Goal: Information Seeking & Learning: Learn about a topic

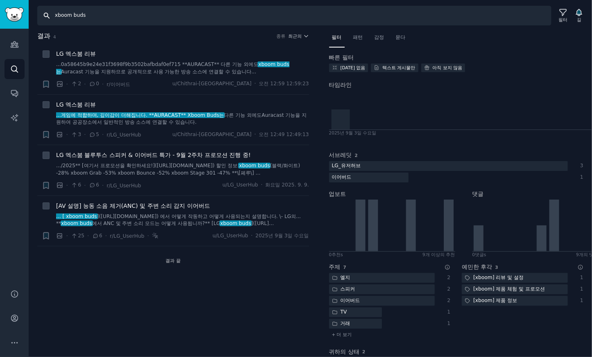
click at [195, 16] on input "xboom buds" at bounding box center [294, 16] width 514 height 20
drag, startPoint x: 101, startPoint y: 16, endPoint x: -135, endPoint y: -2, distance: 236.9
click at [0, 0] on html "AI 보고서 청중 찾다 대화 AI 보고서 돕다 계정 더 찾다 xboom buds 필터 길 결과 4 종류 최근의 + LG 엑스붐 리뷰 ...0a…" at bounding box center [296, 178] width 592 height 357
type input "the frame"
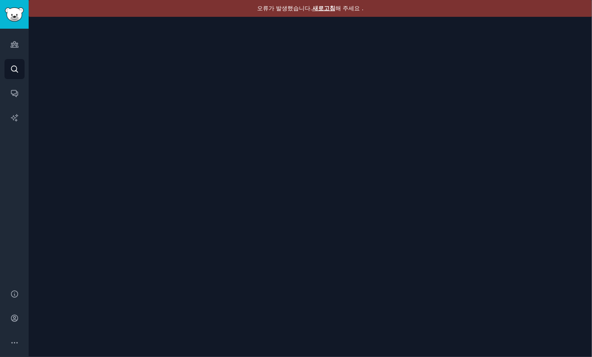
click at [323, 9] on font "새로고침" at bounding box center [323, 8] width 23 height 7
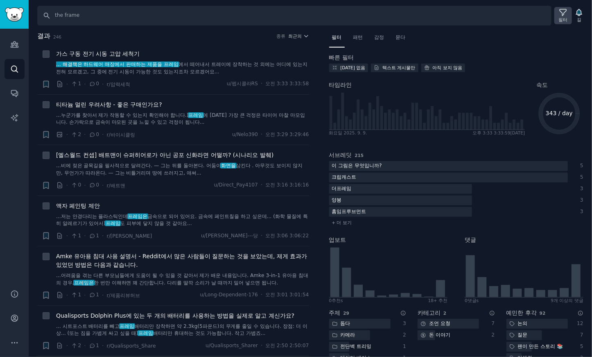
click at [562, 18] on font "필터" at bounding box center [563, 19] width 9 height 5
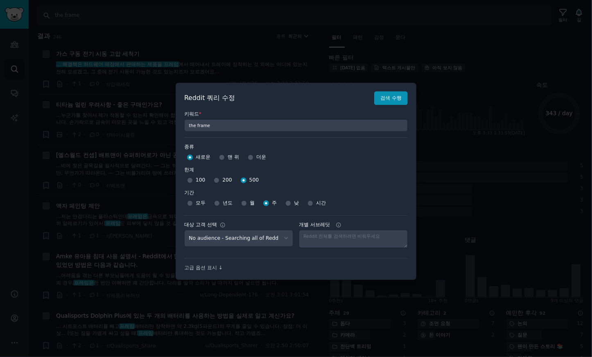
click at [231, 35] on div at bounding box center [296, 178] width 592 height 357
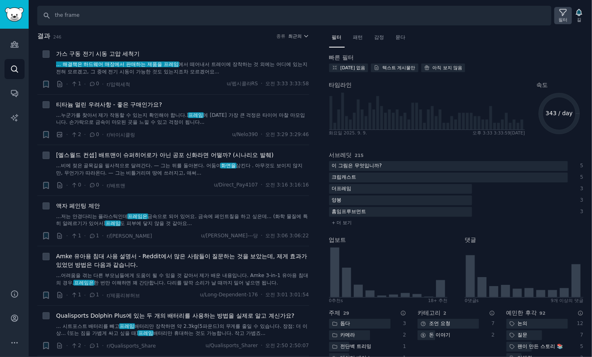
click at [561, 16] on icon at bounding box center [563, 12] width 9 height 9
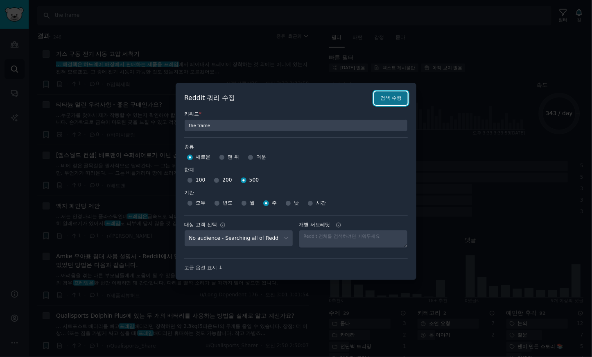
click at [385, 99] on font "검색 수행" at bounding box center [390, 98] width 21 height 6
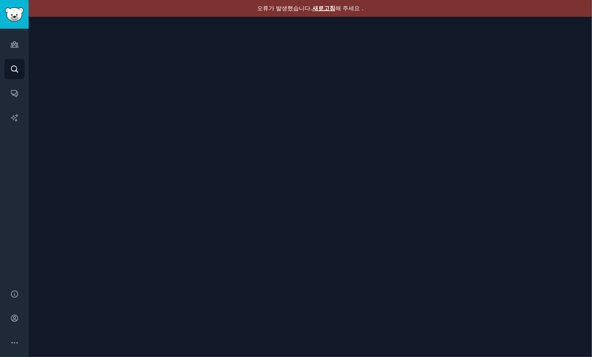
click at [323, 8] on font "새로고침" at bounding box center [323, 8] width 23 height 7
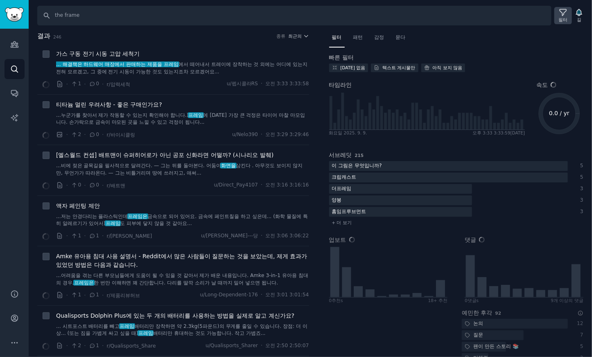
click at [557, 13] on div "필터" at bounding box center [563, 15] width 18 height 17
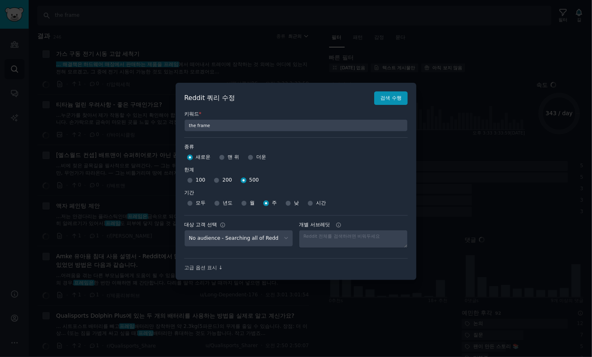
click at [319, 16] on div at bounding box center [296, 178] width 592 height 357
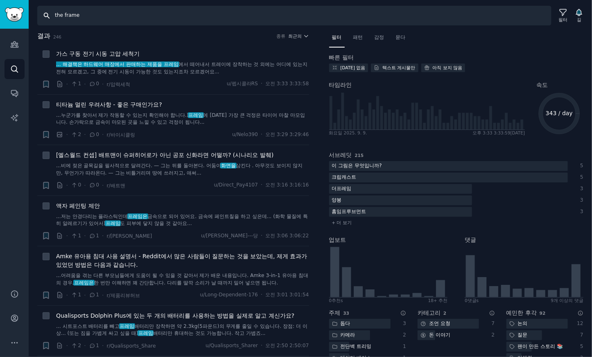
drag, startPoint x: 115, startPoint y: 13, endPoint x: -86, endPoint y: 7, distance: 200.7
click at [0, 7] on html "AI Reports 청중 찾다 대화 AI 보고서 돕다 계정 더 찾다 the frame 필터 길 결과 246 종류 최근의 + 가스 구동 전기 시…" at bounding box center [296, 178] width 592 height 357
type input "s"
type input "the frame tv"
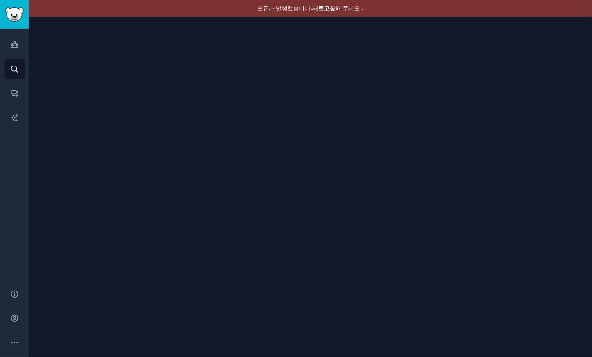
click at [324, 9] on font "새로고침" at bounding box center [323, 8] width 23 height 7
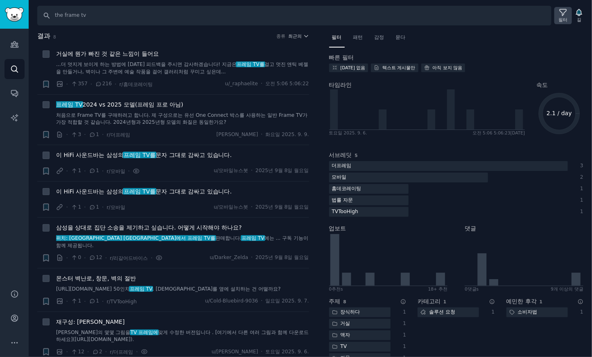
click at [562, 17] on font "필터" at bounding box center [563, 19] width 9 height 5
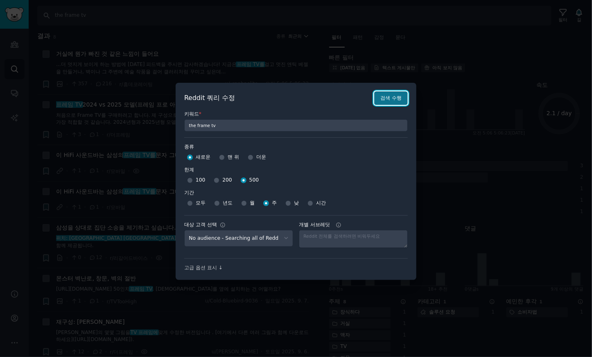
click at [397, 96] on font "검색 수행" at bounding box center [390, 98] width 21 height 6
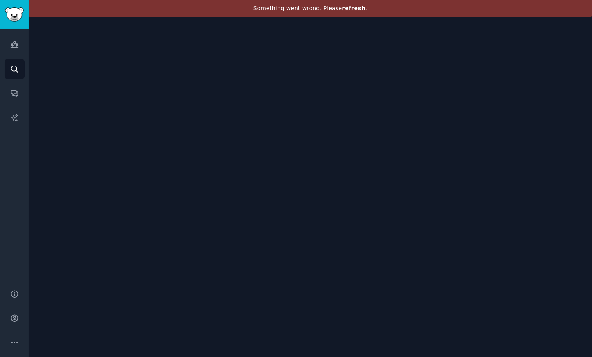
click at [425, 49] on div "Something went wrong. Please refresh ." at bounding box center [310, 178] width 563 height 357
click at [349, 10] on span "refresh" at bounding box center [353, 8] width 23 height 7
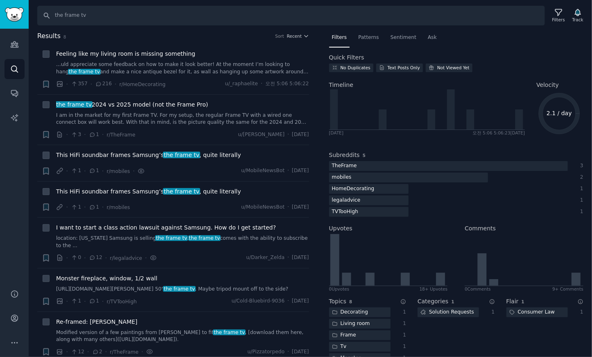
click at [166, 33] on h2 "Results 8 Sort Recent" at bounding box center [173, 36] width 272 height 10
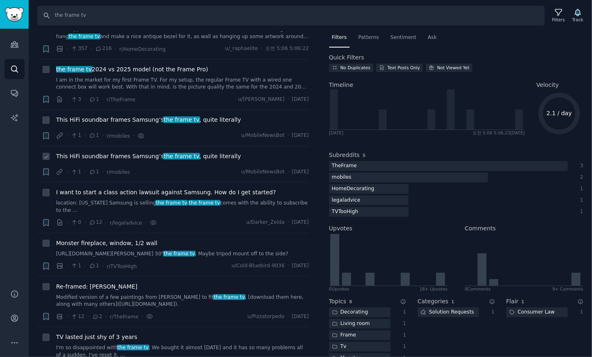
scroll to position [84, 0]
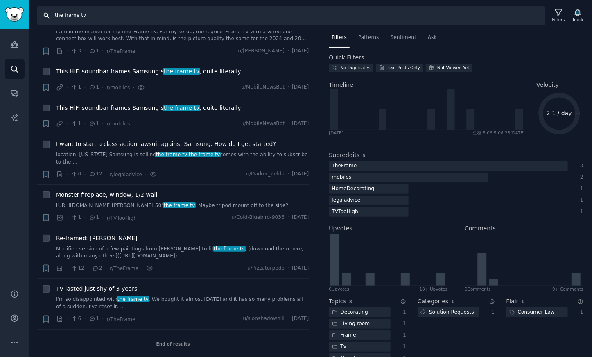
click at [142, 18] on input "the frame tv" at bounding box center [291, 16] width 508 height 20
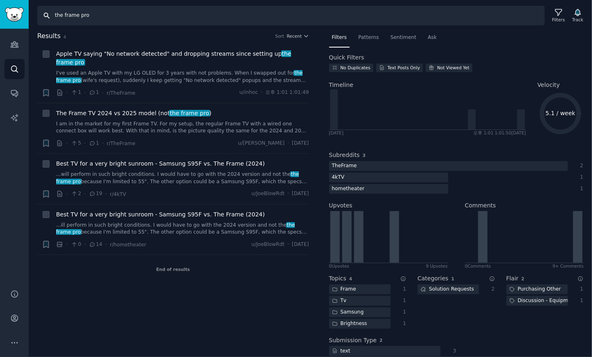
click at [0, 0] on html "Account Audiences Search Conversations AI Reports Help Account More Search the …" at bounding box center [296, 178] width 592 height 357
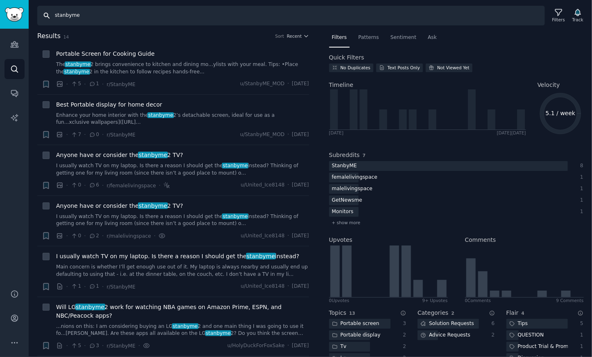
click at [106, 14] on input "stanbyme" at bounding box center [291, 16] width 508 height 20
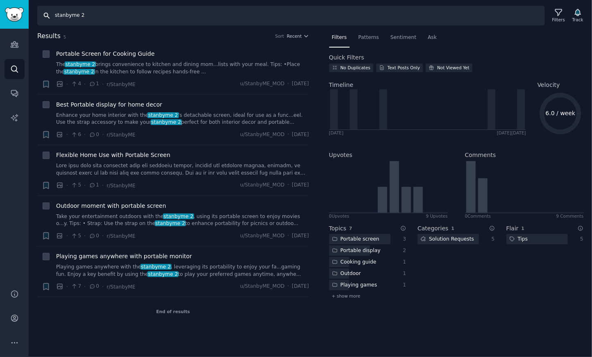
click at [139, 11] on input "stanbyme 2" at bounding box center [291, 16] width 508 height 20
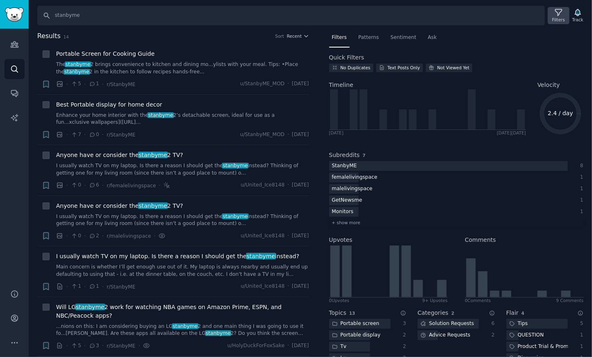
click at [561, 17] on div "Filters" at bounding box center [558, 20] width 13 height 6
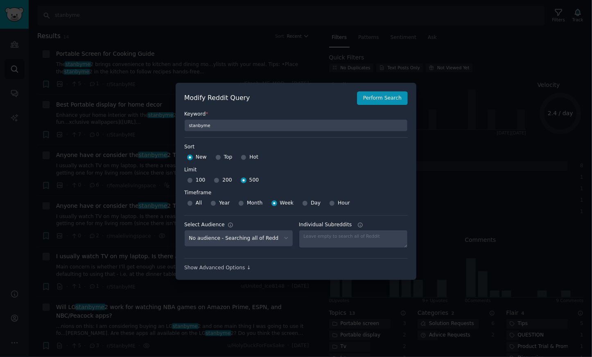
click at [228, 44] on div at bounding box center [296, 178] width 592 height 357
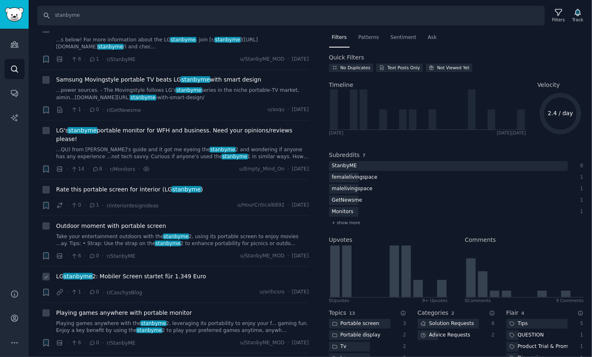
scroll to position [388, 0]
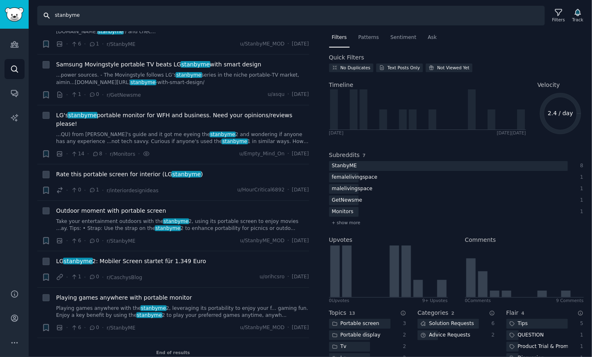
click at [97, 16] on input "stanbyme" at bounding box center [291, 16] width 508 height 20
type input "stanbyme go"
